Goal: Task Accomplishment & Management: Use online tool/utility

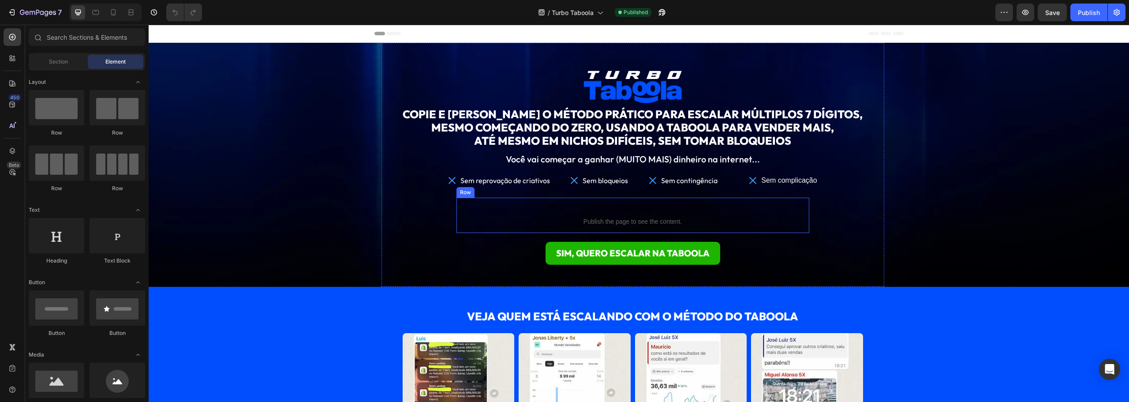
click at [460, 193] on div "Row" at bounding box center [465, 192] width 15 height 8
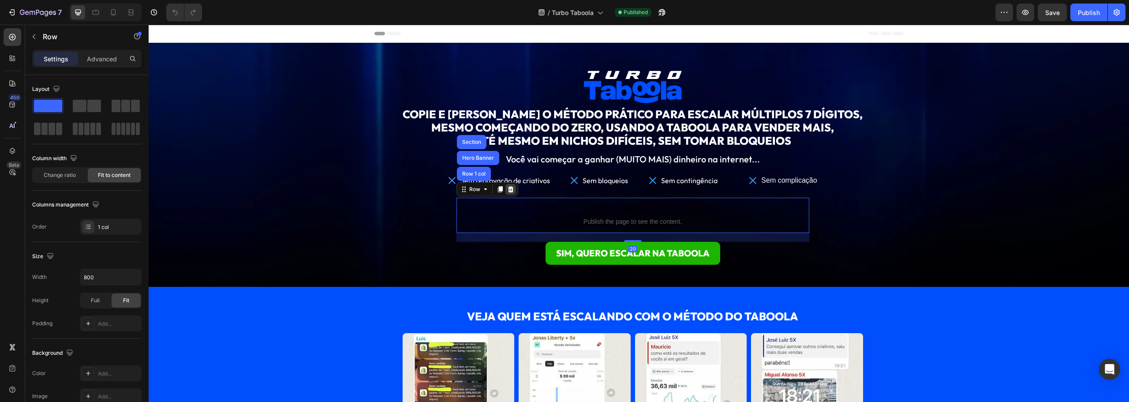
click at [507, 192] on icon at bounding box center [510, 189] width 7 height 7
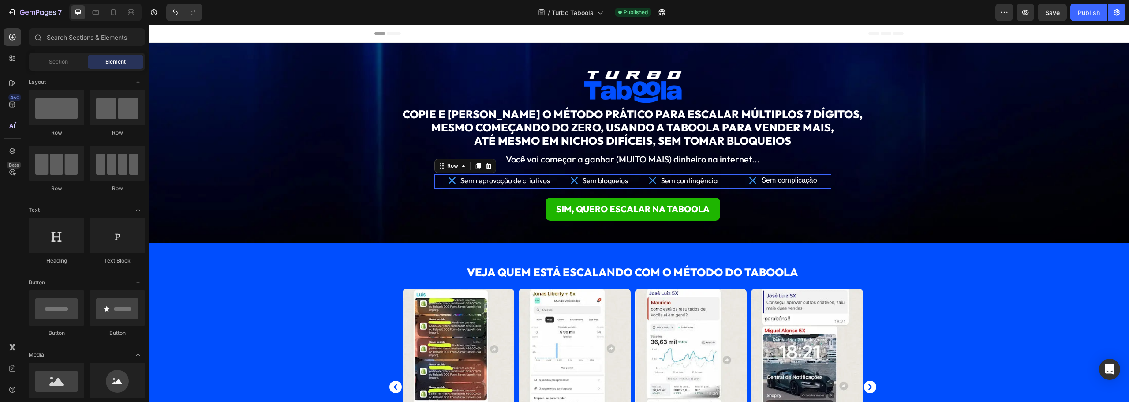
click at [560, 178] on div "Icon Sem reprovação de criativos Text block Icon List Icon Sem bloqueios Text b…" at bounding box center [632, 181] width 397 height 15
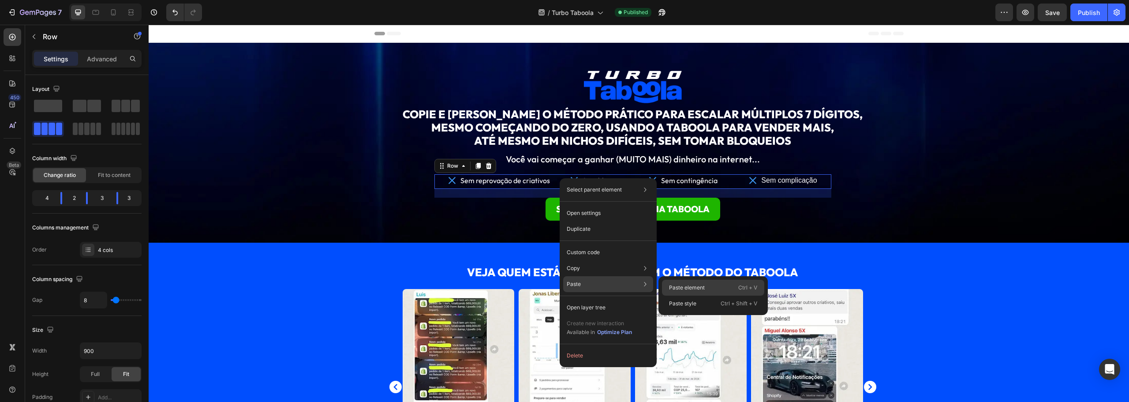
click at [687, 293] on div "Paste element Ctrl + V" at bounding box center [713, 288] width 102 height 16
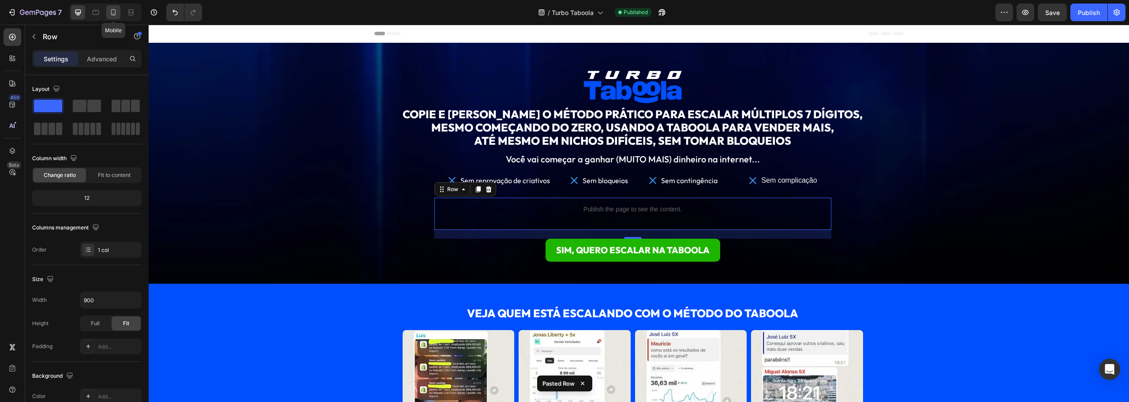
click at [113, 7] on div at bounding box center [113, 12] width 14 height 14
type input "800"
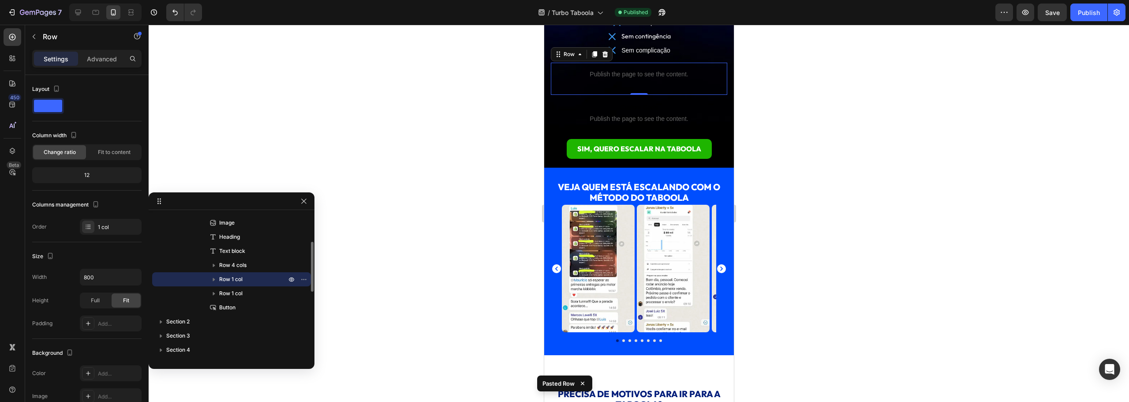
scroll to position [191, 0]
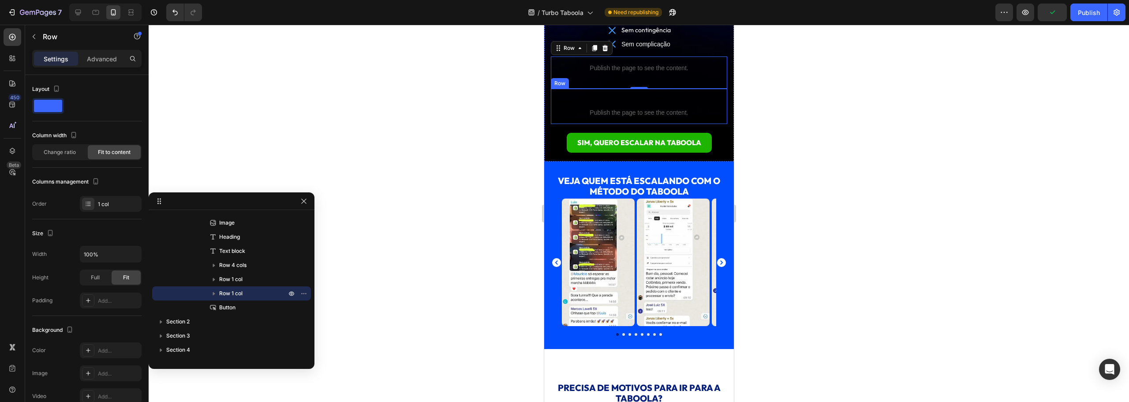
click at [713, 114] on div "Custom Code Publish the page to see the content. Custom Code Row" at bounding box center [638, 106] width 176 height 35
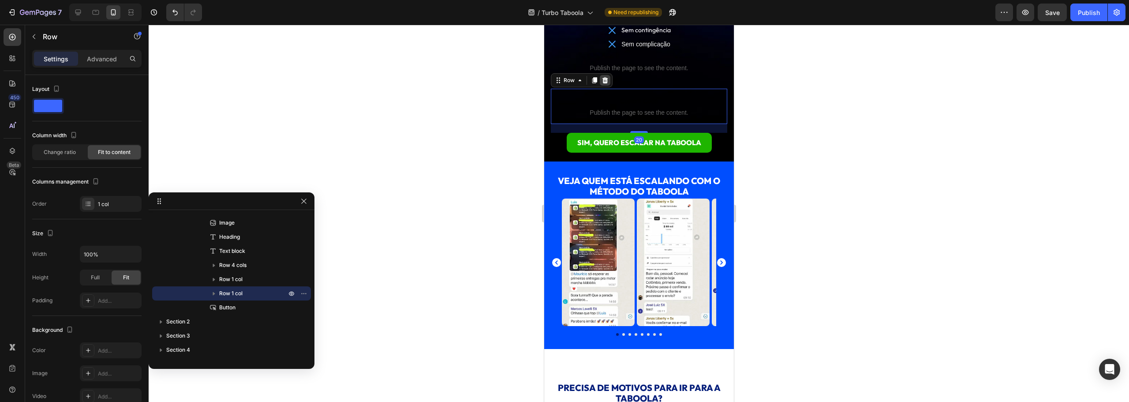
click at [603, 79] on icon at bounding box center [605, 80] width 6 height 6
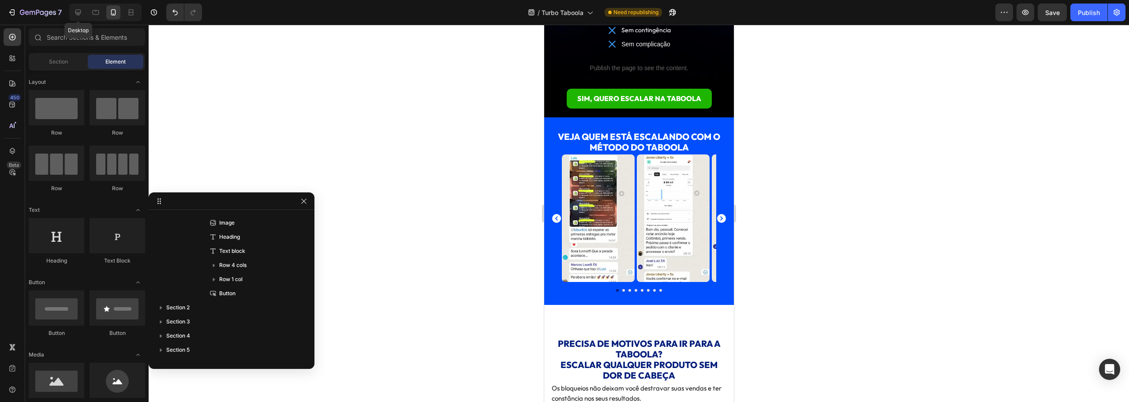
drag, startPoint x: 79, startPoint y: 10, endPoint x: 103, endPoint y: 21, distance: 25.8
click at [80, 10] on icon at bounding box center [78, 13] width 6 height 6
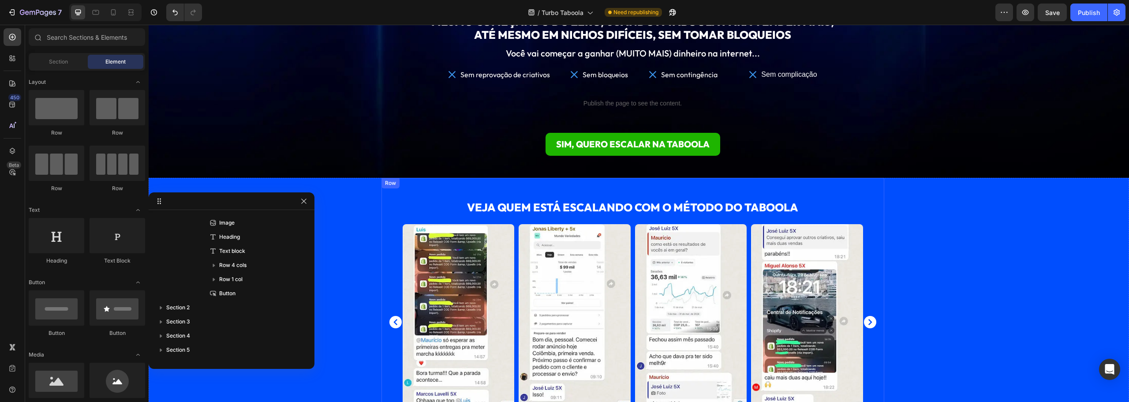
scroll to position [59, 0]
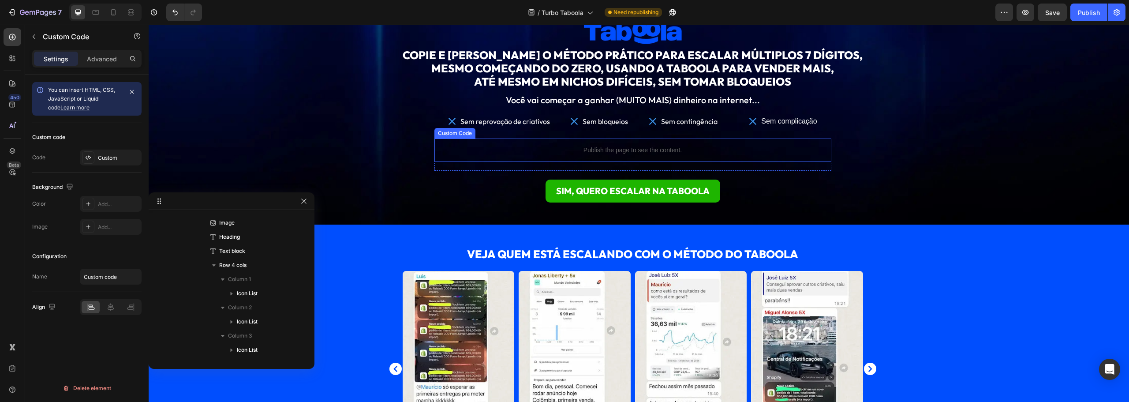
click at [492, 142] on div "Publish the page to see the content." at bounding box center [632, 149] width 397 height 23
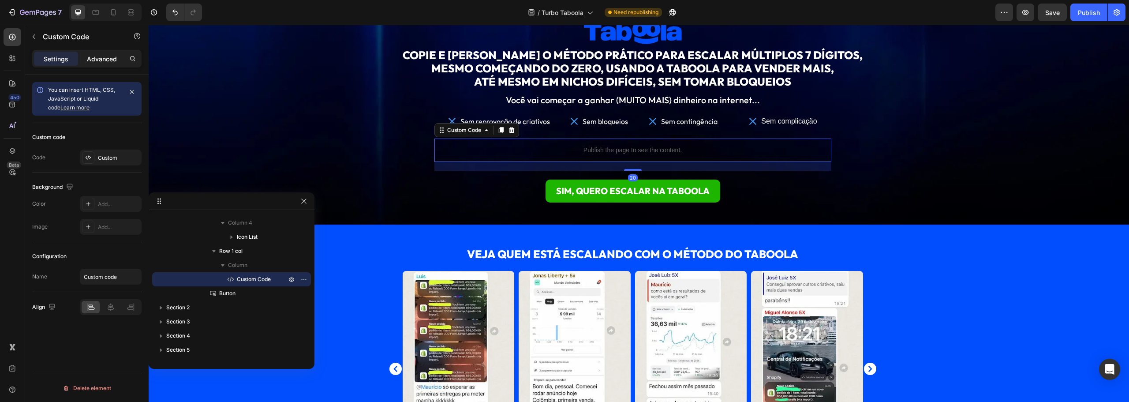
click at [93, 60] on p "Advanced" at bounding box center [102, 58] width 30 height 9
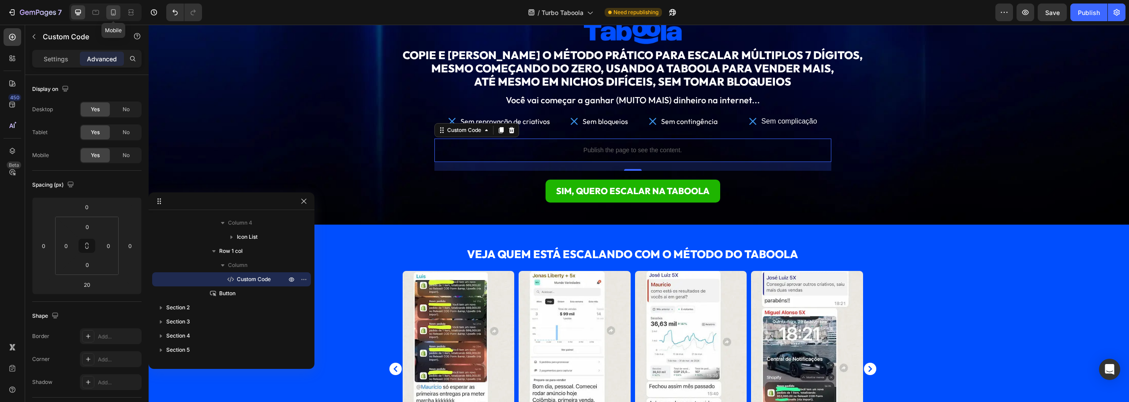
click at [117, 14] on icon at bounding box center [113, 12] width 9 height 9
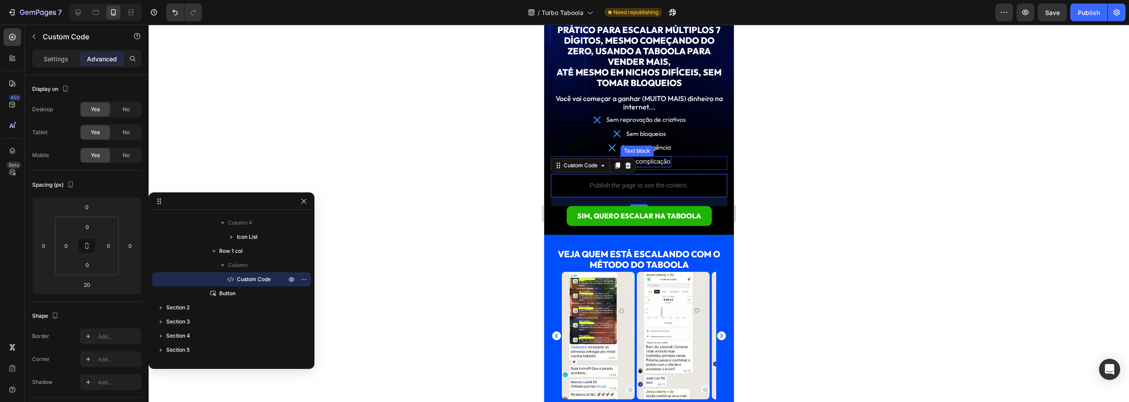
scroll to position [59, 0]
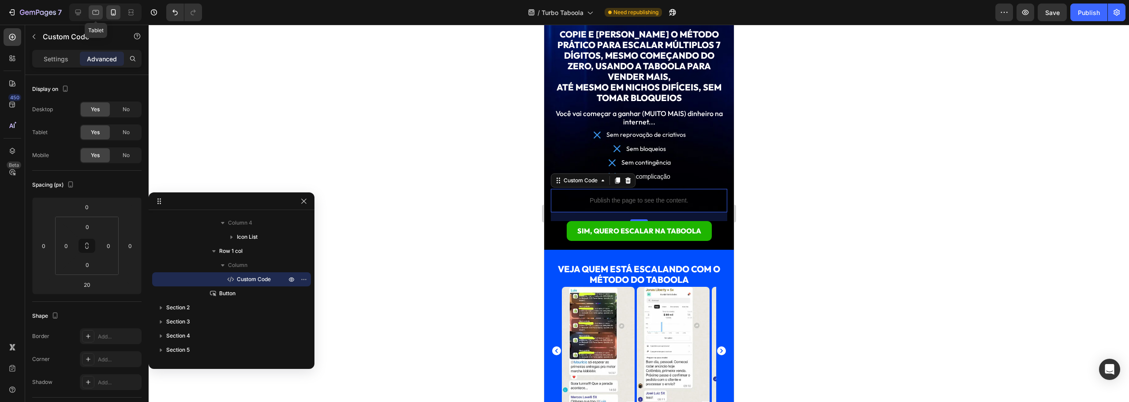
click at [94, 13] on icon at bounding box center [95, 12] width 9 height 9
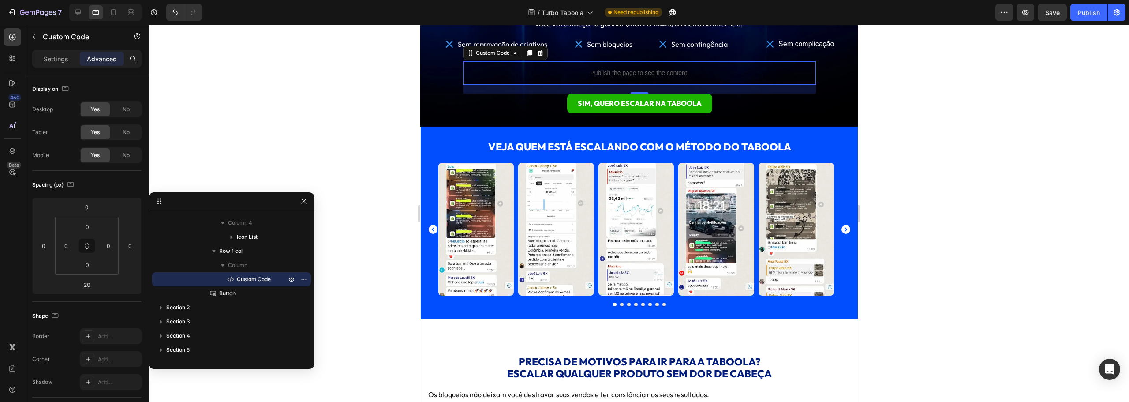
scroll to position [123, 0]
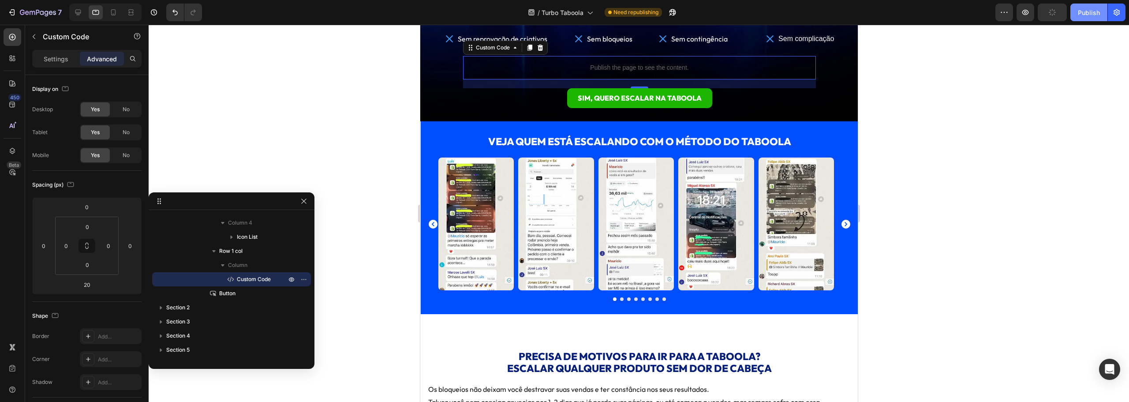
click at [1083, 13] on div "Publish" at bounding box center [1089, 12] width 22 height 9
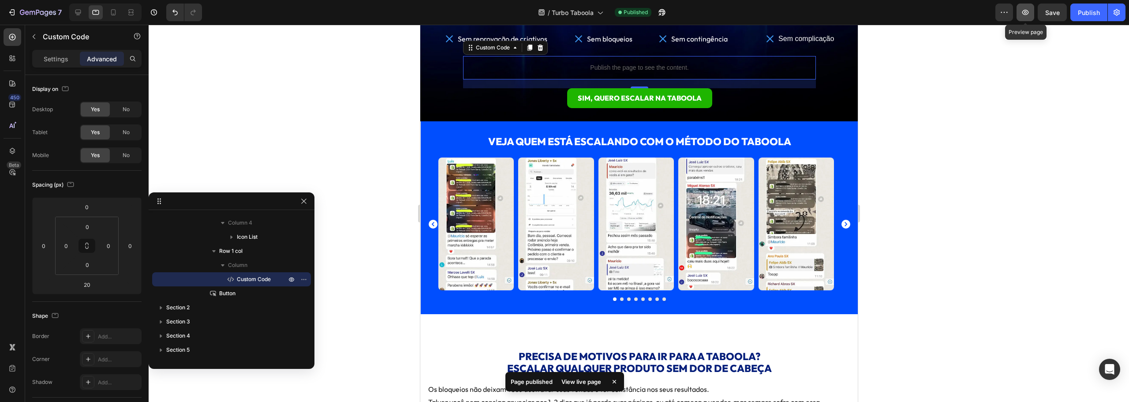
click at [1029, 11] on icon "button" at bounding box center [1025, 12] width 9 height 9
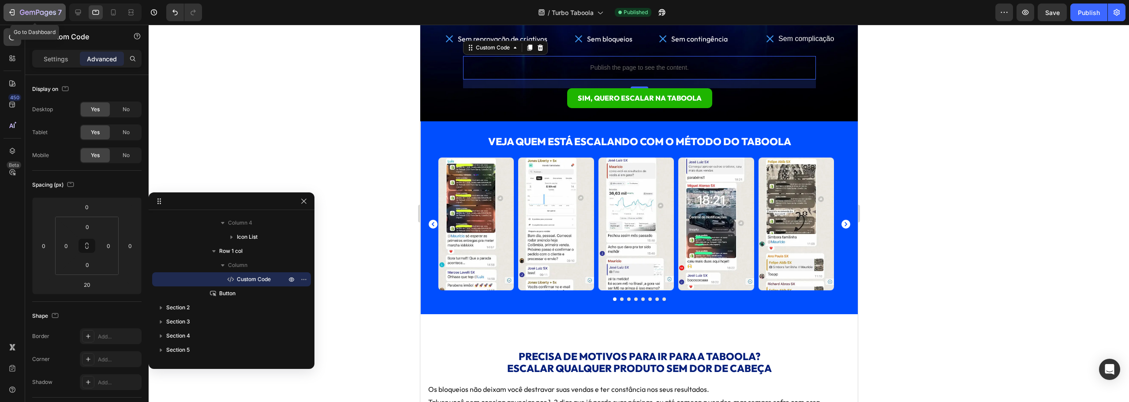
click at [32, 11] on icon "button" at bounding box center [38, 12] width 36 height 7
